Goal: Find specific page/section: Find specific page/section

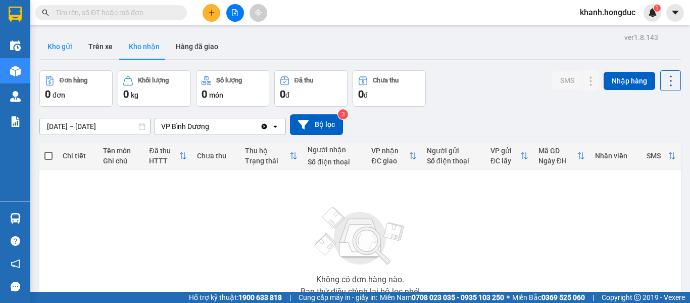
click at [55, 46] on button "Kho gửi" at bounding box center [59, 46] width 41 height 24
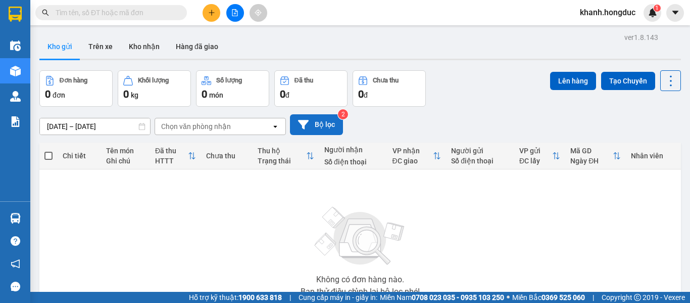
click at [319, 124] on button "Bộ lọc" at bounding box center [316, 124] width 53 height 21
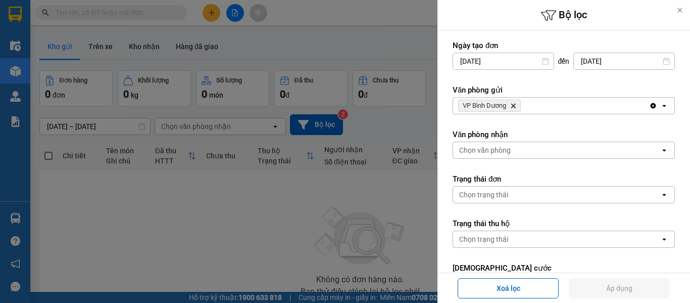
click at [517, 109] on span "VP [PERSON_NAME]" at bounding box center [489, 105] width 63 height 12
click at [515, 107] on icon "VP Bình Dương, close by backspace" at bounding box center [513, 106] width 5 height 5
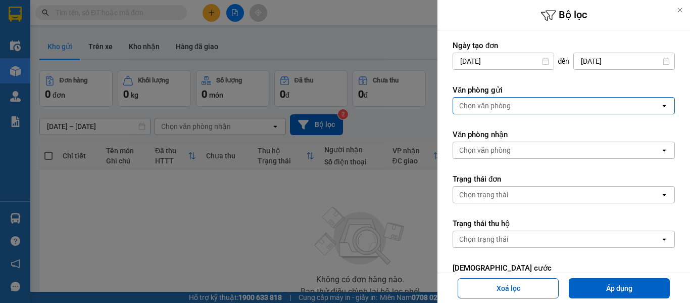
click at [514, 106] on div "Chọn văn phòng" at bounding box center [556, 105] width 207 height 16
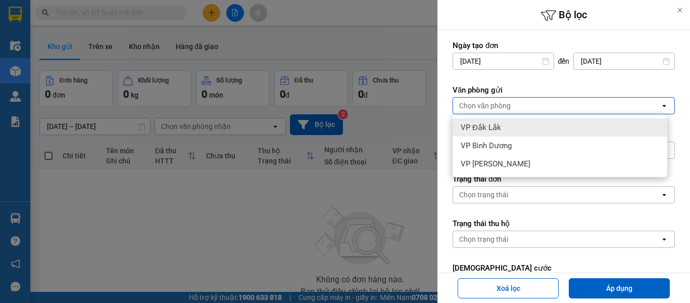
drag, startPoint x: 507, startPoint y: 127, endPoint x: 507, endPoint y: 139, distance: 12.1
click at [507, 127] on div "VP Đắk Lắk" at bounding box center [560, 127] width 215 height 18
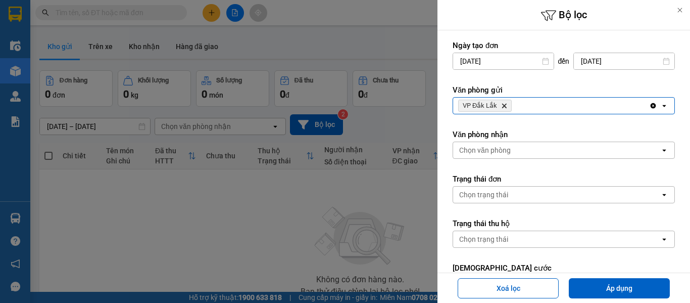
click at [505, 155] on div "Chọn văn phòng" at bounding box center [485, 150] width 52 height 10
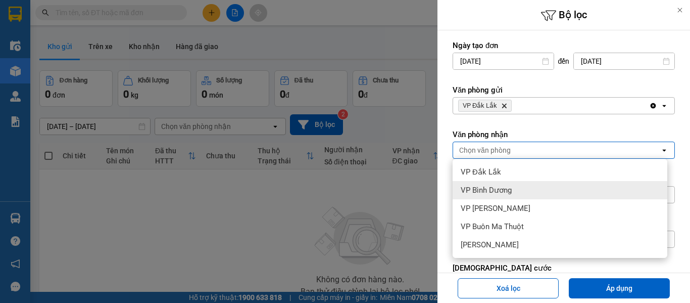
click at [508, 182] on div "VP Bình Dương" at bounding box center [560, 190] width 215 height 18
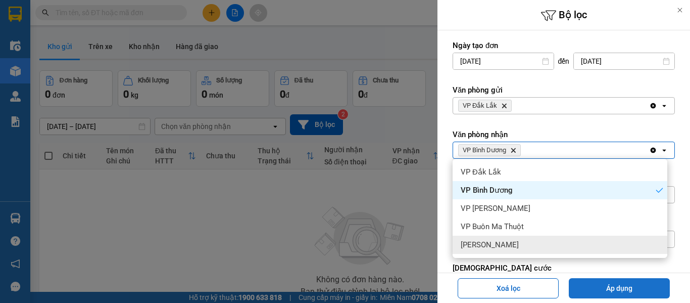
click at [595, 283] on button "Áp dụng" at bounding box center [619, 288] width 101 height 20
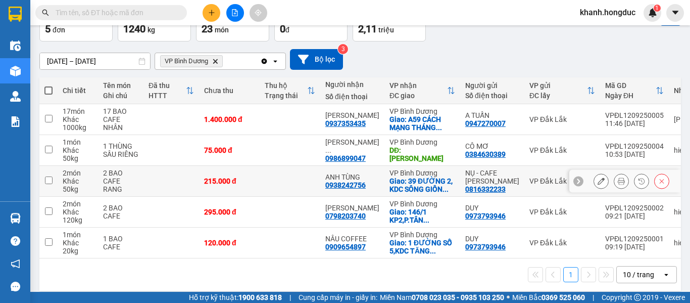
scroll to position [77, 0]
